Goal: Task Accomplishment & Management: Manage account settings

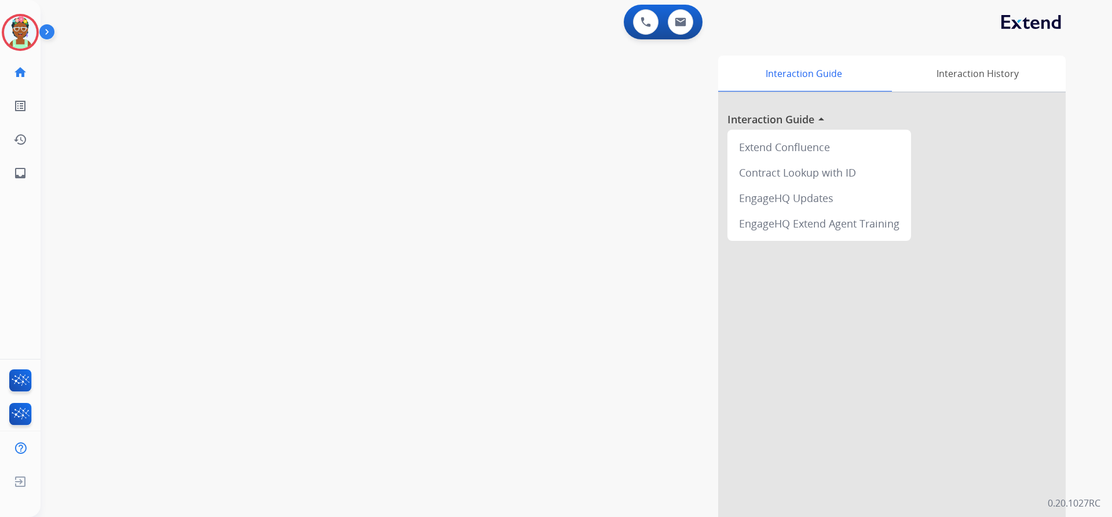
click at [49, 30] on img at bounding box center [49, 34] width 20 height 22
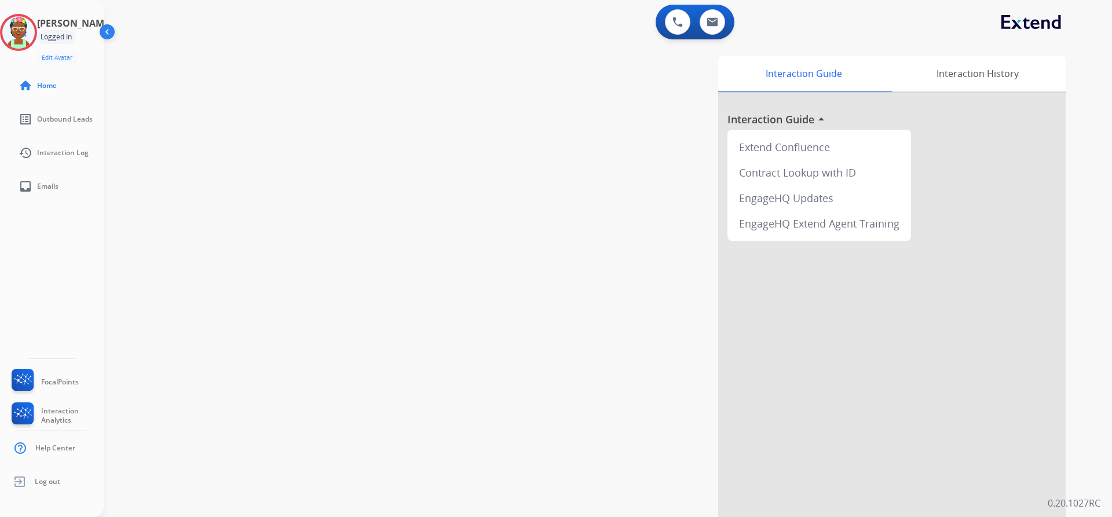
click at [75, 35] on div "Logged In" at bounding box center [56, 37] width 38 height 14
click at [80, 24] on h3 "[PERSON_NAME]" at bounding box center [74, 23] width 75 height 14
click at [35, 38] on img at bounding box center [18, 32] width 32 height 32
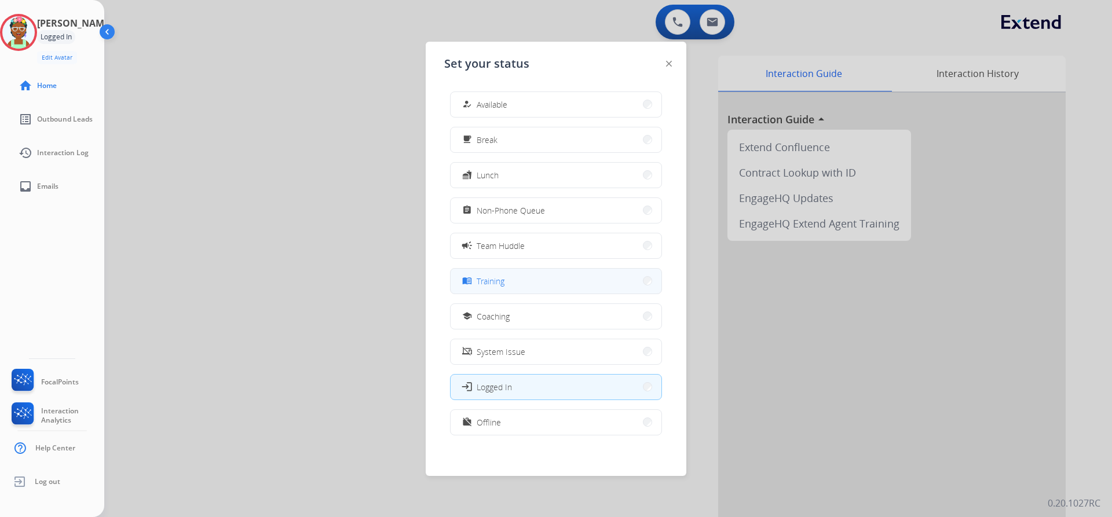
click at [499, 274] on button "menu_book Training" at bounding box center [555, 281] width 211 height 25
